Goal: Navigation & Orientation: Find specific page/section

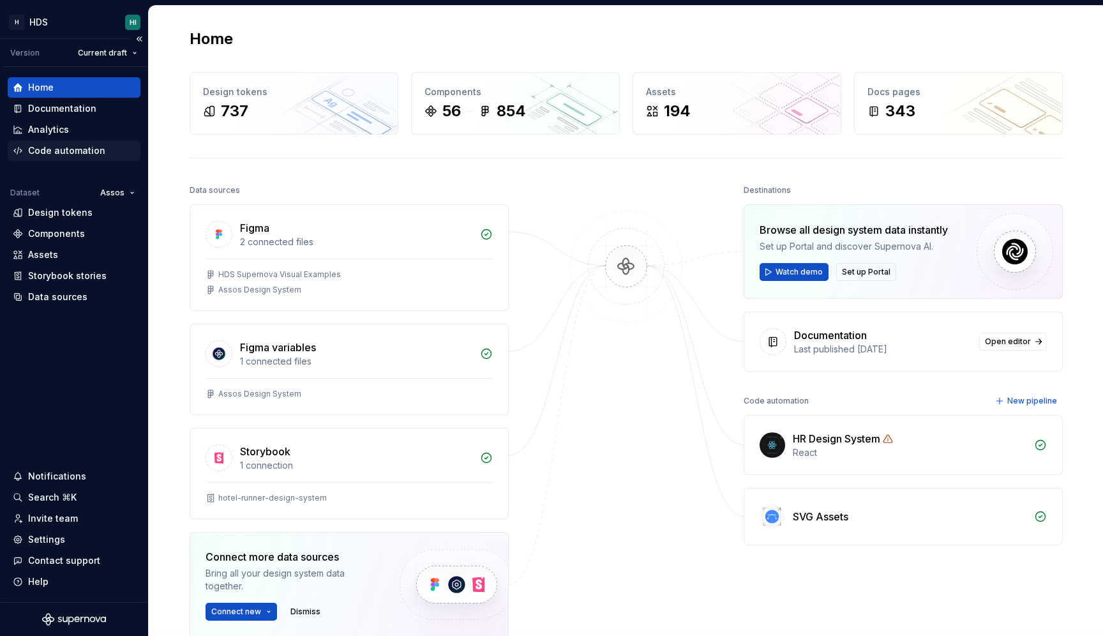
click at [96, 149] on div "Code automation" at bounding box center [66, 150] width 77 height 13
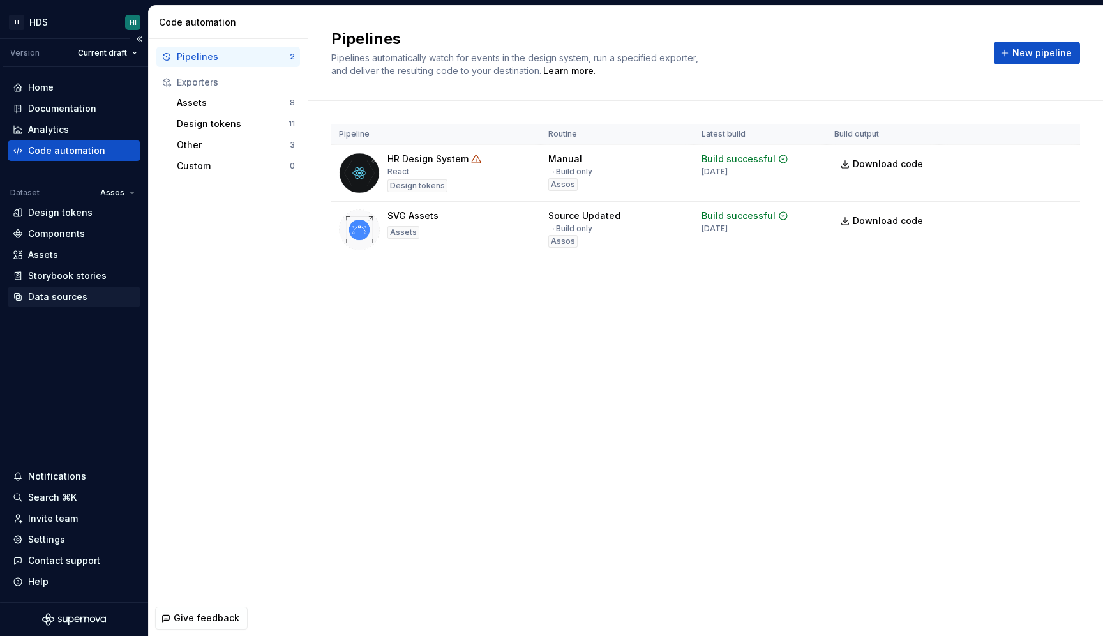
click at [73, 294] on div "Data sources" at bounding box center [57, 296] width 59 height 13
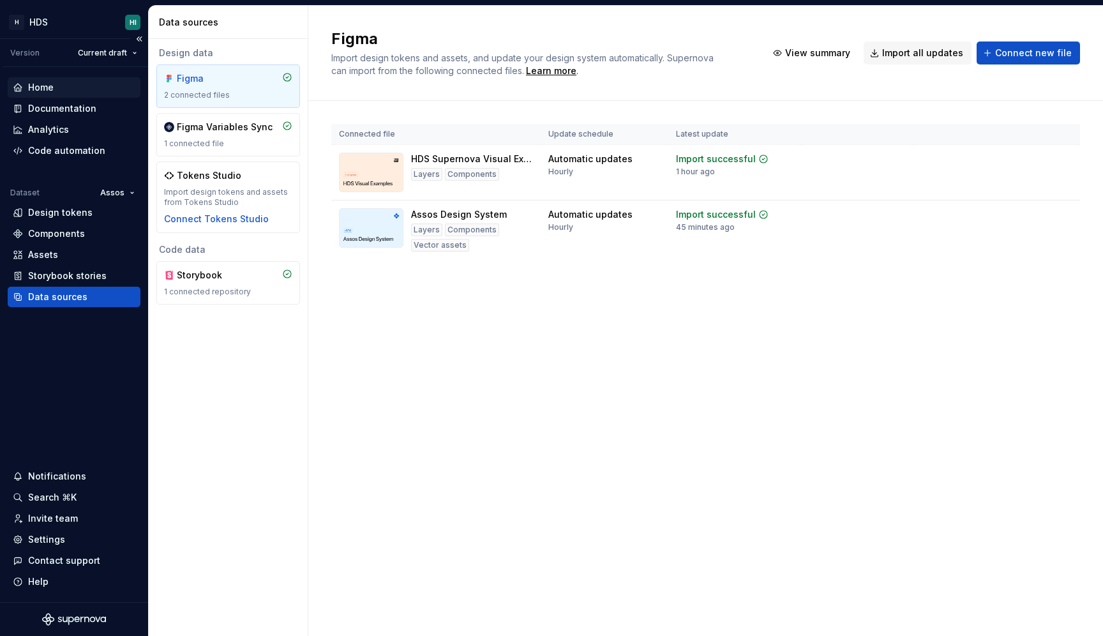
click at [68, 87] on div "Home" at bounding box center [74, 87] width 123 height 13
